Goal: Information Seeking & Learning: Learn about a topic

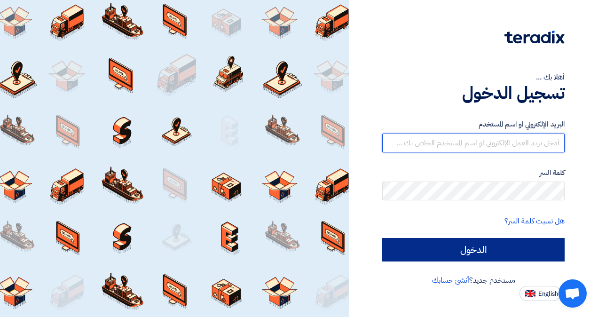
type input "[PERSON_NAME][EMAIL_ADDRESS][DOMAIN_NAME]"
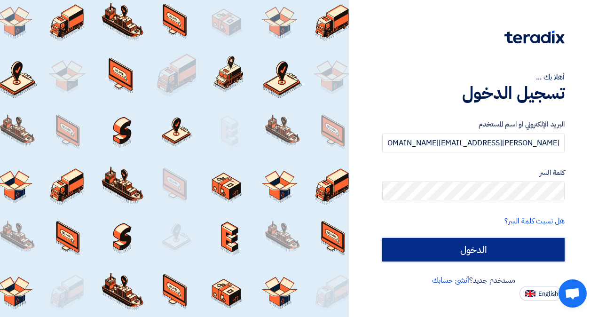
click at [459, 248] on input "الدخول" at bounding box center [473, 250] width 183 height 24
type input "Sign in"
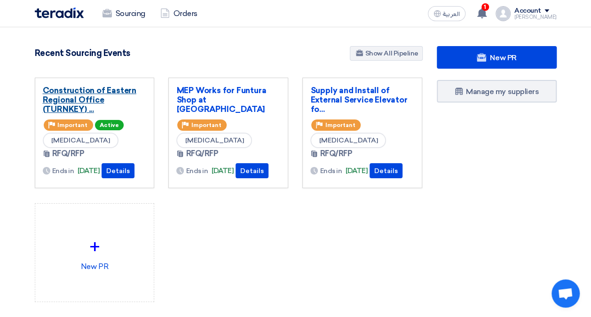
click at [81, 100] on link "Construction of Eastern Regional Office (TURNKEY) ..." at bounding box center [95, 100] width 104 height 28
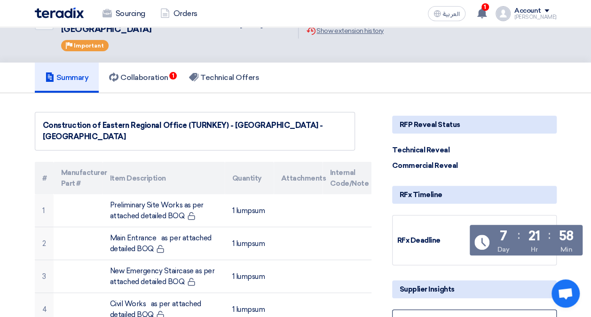
scroll to position [37, 0]
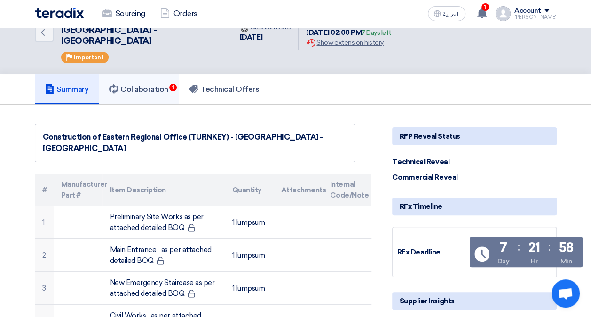
click at [159, 85] on h5 "Collaboration 1" at bounding box center [138, 89] width 59 height 9
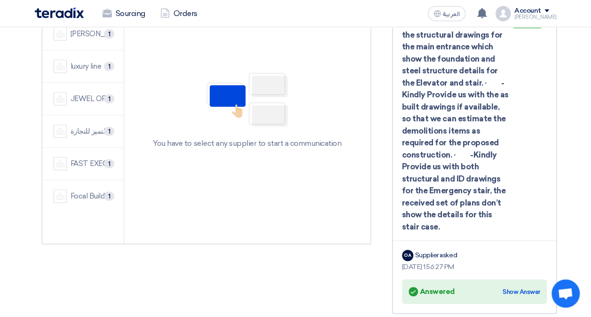
scroll to position [182, 0]
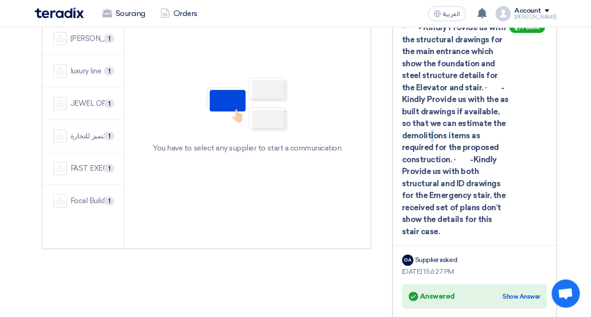
click at [489, 112] on div "· - Kindly Provide us with the structural drawings for the main entrance which …" at bounding box center [474, 130] width 145 height 216
drag, startPoint x: 489, startPoint y: 112, endPoint x: 503, endPoint y: 200, distance: 89.1
click at [503, 200] on div "· - Kindly Provide us with the structural drawings for the main entrance which …" at bounding box center [474, 130] width 145 height 216
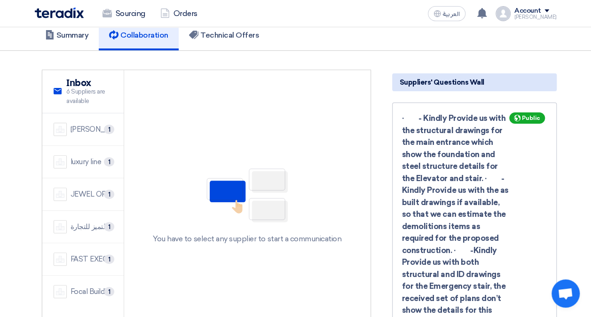
scroll to position [88, 0]
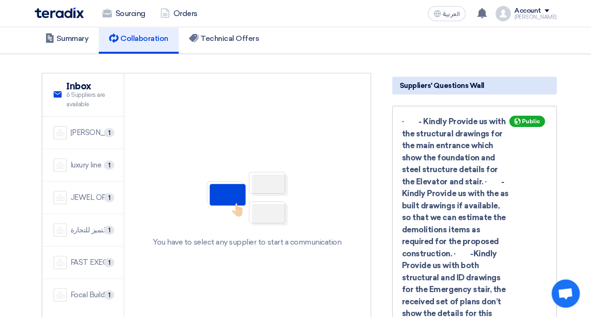
click at [454, 80] on span "Suppliers' Questions Wall" at bounding box center [442, 85] width 85 height 10
click at [461, 124] on div "· - Kindly Provide us with the structural drawings for the main entrance which …" at bounding box center [474, 224] width 145 height 216
click at [86, 127] on div "[PERSON_NAME] Saudi Arabia Ltd." at bounding box center [92, 132] width 42 height 11
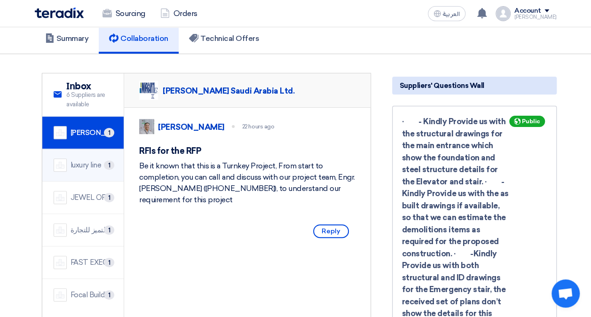
click at [92, 159] on div "luxury line 1" at bounding box center [83, 165] width 59 height 13
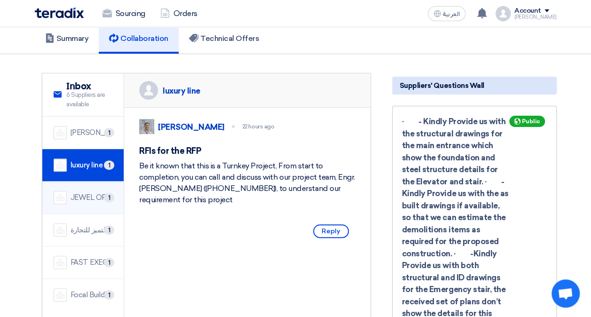
click at [78, 192] on div "JEWEL OF THE CRADLE" at bounding box center [92, 197] width 42 height 11
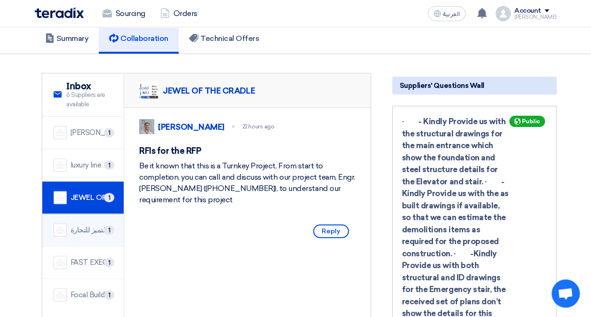
click at [88, 225] on div "شركة اميال التميز للتجارة" at bounding box center [92, 230] width 42 height 11
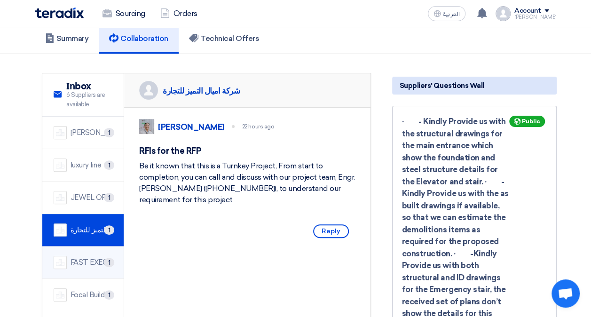
click at [98, 257] on div "FAST EXECUTION" at bounding box center [92, 262] width 42 height 11
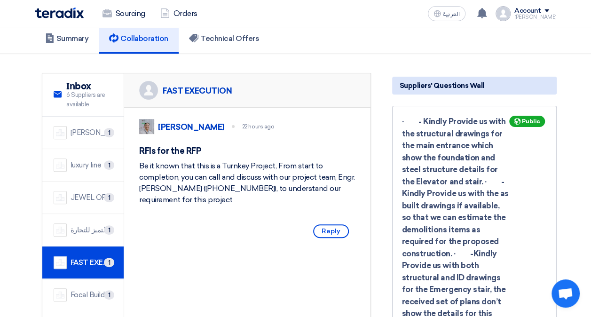
click at [95, 290] on div "Focal Buildings Solutions (FBS)" at bounding box center [92, 295] width 42 height 11
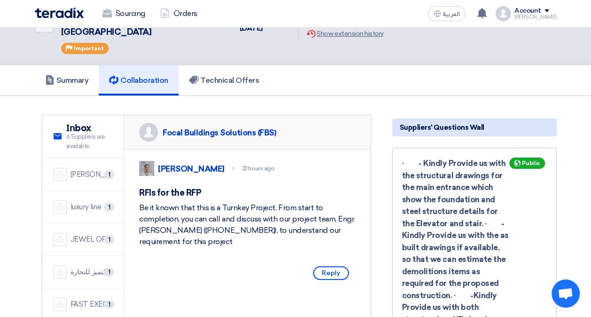
scroll to position [45, 0]
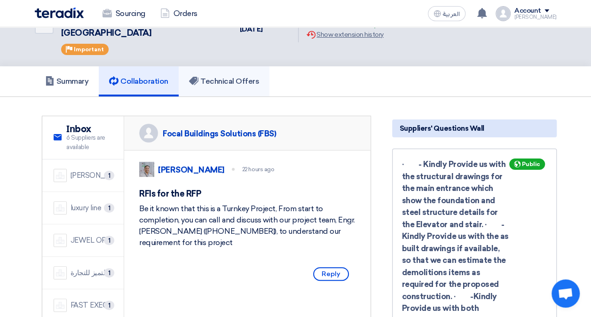
click at [213, 76] on link "Technical Offers" at bounding box center [224, 81] width 91 height 30
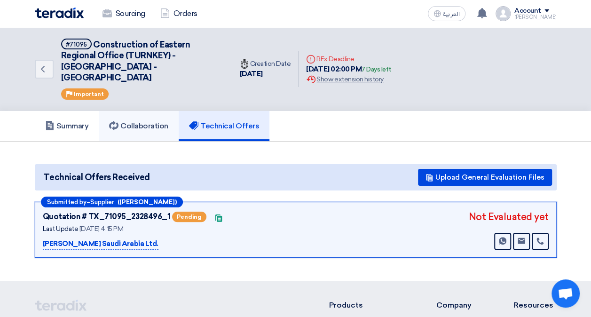
click at [159, 121] on h5 "Collaboration" at bounding box center [138, 125] width 59 height 9
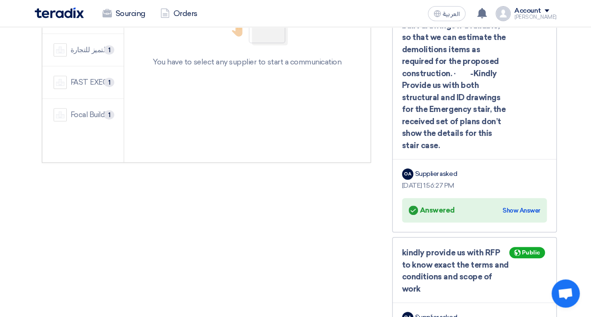
scroll to position [267, 0]
click at [525, 207] on div "Show Answer" at bounding box center [522, 211] width 38 height 9
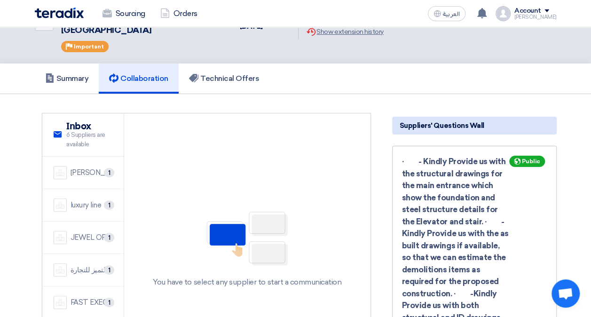
scroll to position [94, 0]
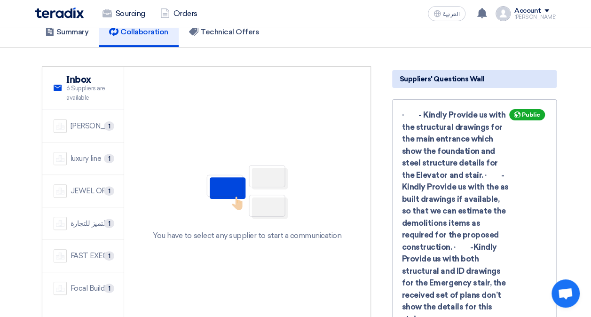
click at [527, 112] on span "Public" at bounding box center [531, 115] width 18 height 7
click at [519, 112] on icon at bounding box center [517, 115] width 7 height 7
click at [516, 112] on use at bounding box center [517, 115] width 7 height 7
click at [84, 121] on div "[PERSON_NAME] Saudi Arabia Ltd." at bounding box center [92, 126] width 42 height 11
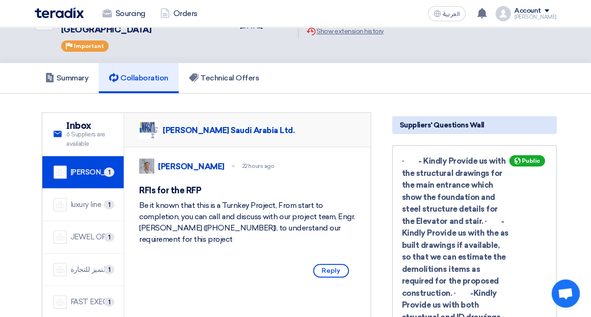
scroll to position [47, 0]
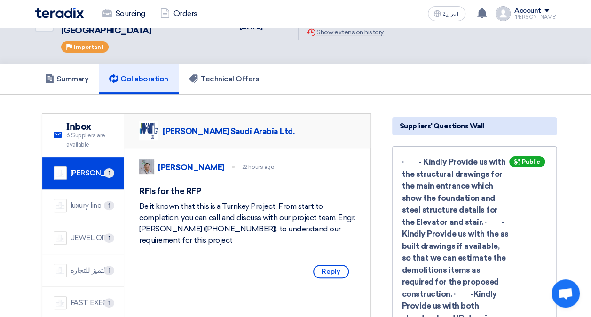
click at [190, 126] on div "[PERSON_NAME] Saudi Arabia Ltd." at bounding box center [229, 131] width 132 height 10
click at [171, 162] on div "[PERSON_NAME]" at bounding box center [191, 167] width 66 height 10
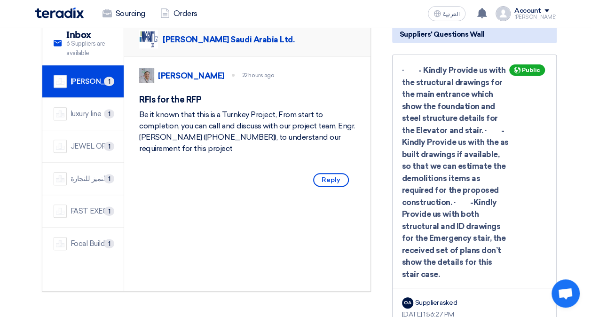
scroll to position [141, 0]
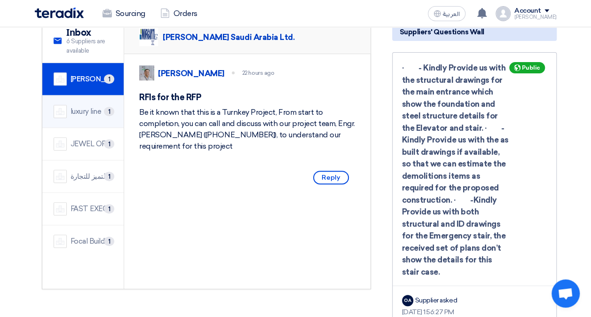
click at [93, 106] on div "luxury line" at bounding box center [86, 111] width 31 height 11
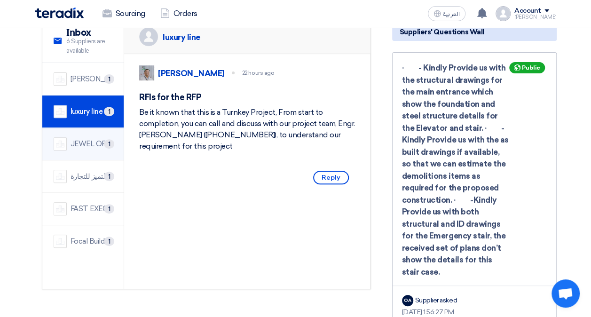
click at [90, 139] on div "JEWEL OF THE CRADLE" at bounding box center [92, 144] width 42 height 11
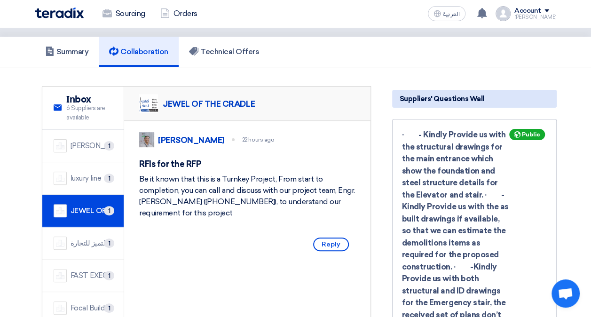
scroll to position [0, 0]
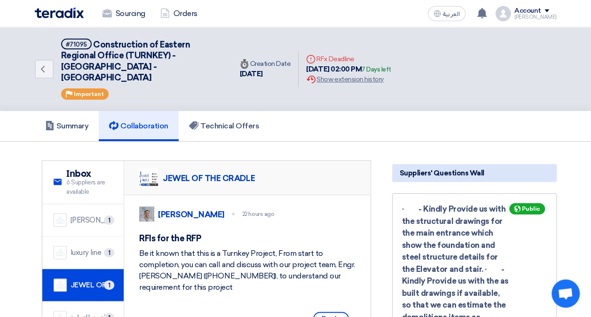
click at [457, 168] on span "Suppliers' Questions Wall" at bounding box center [442, 173] width 85 height 10
click at [219, 121] on h5 "Technical Offers" at bounding box center [224, 125] width 70 height 9
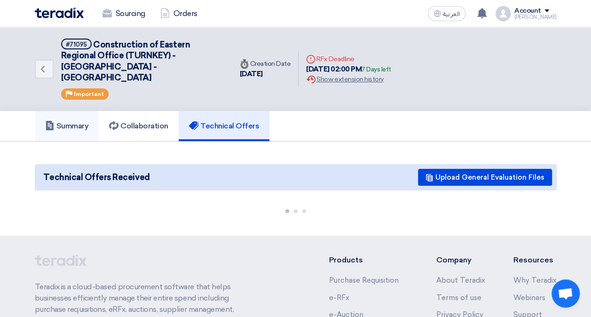
click at [66, 121] on h5 "Summary" at bounding box center [67, 125] width 44 height 9
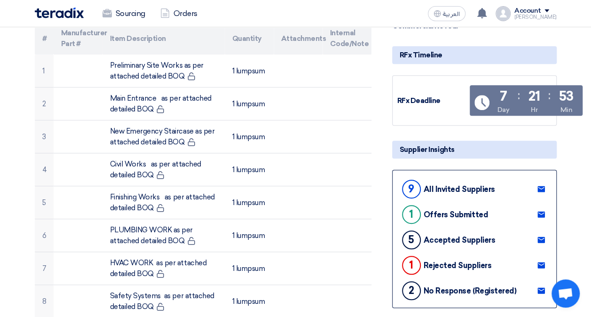
scroll to position [94, 0]
